Goal: Navigation & Orientation: Find specific page/section

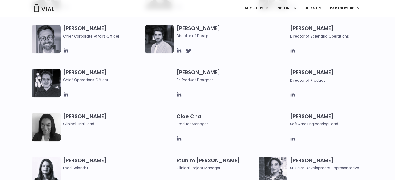
scroll to position [367, 0]
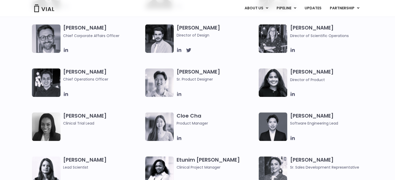
click at [178, 95] on icon at bounding box center [179, 94] width 6 height 6
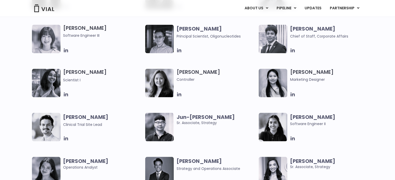
scroll to position [895, 0]
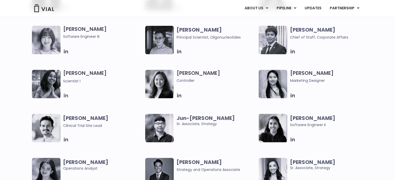
click at [63, 96] on icon at bounding box center [66, 96] width 6 height 6
click at [170, 168] on img at bounding box center [159, 172] width 29 height 29
click at [201, 163] on b "Urann Chan" at bounding box center [198, 162] width 45 height 7
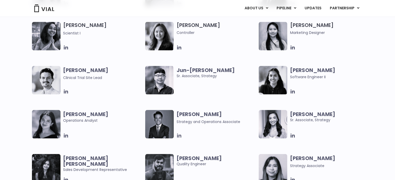
click at [179, 137] on icon at bounding box center [179, 136] width 4 height 4
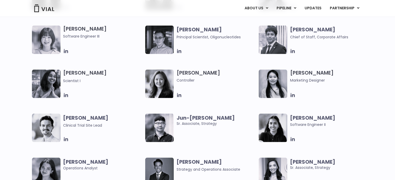
scroll to position [893, 0]
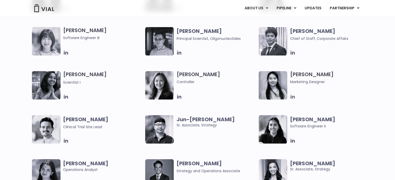
click at [293, 97] on icon at bounding box center [293, 97] width 6 height 6
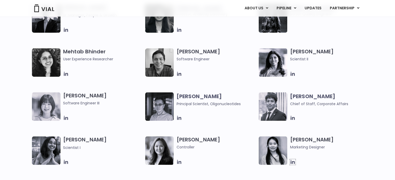
scroll to position [823, 0]
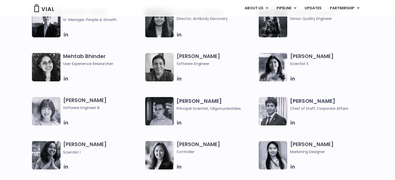
click at [163, 115] on img at bounding box center [159, 111] width 29 height 29
click at [178, 124] on icon at bounding box center [179, 123] width 6 height 6
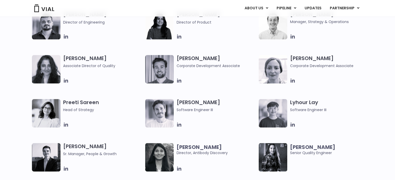
scroll to position [687, 0]
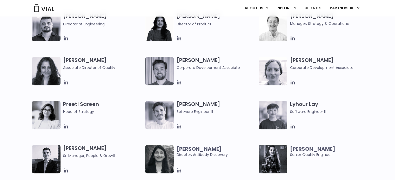
click at [68, 81] on icon at bounding box center [66, 83] width 6 height 6
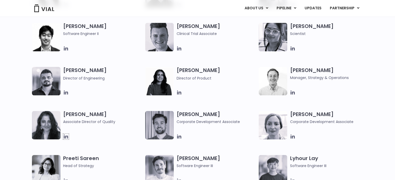
scroll to position [630, 0]
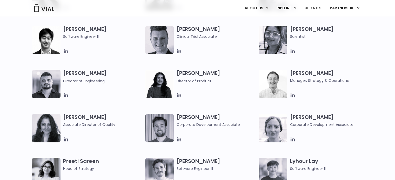
click at [65, 52] on icon at bounding box center [66, 52] width 6 height 6
